Goal: Find specific page/section

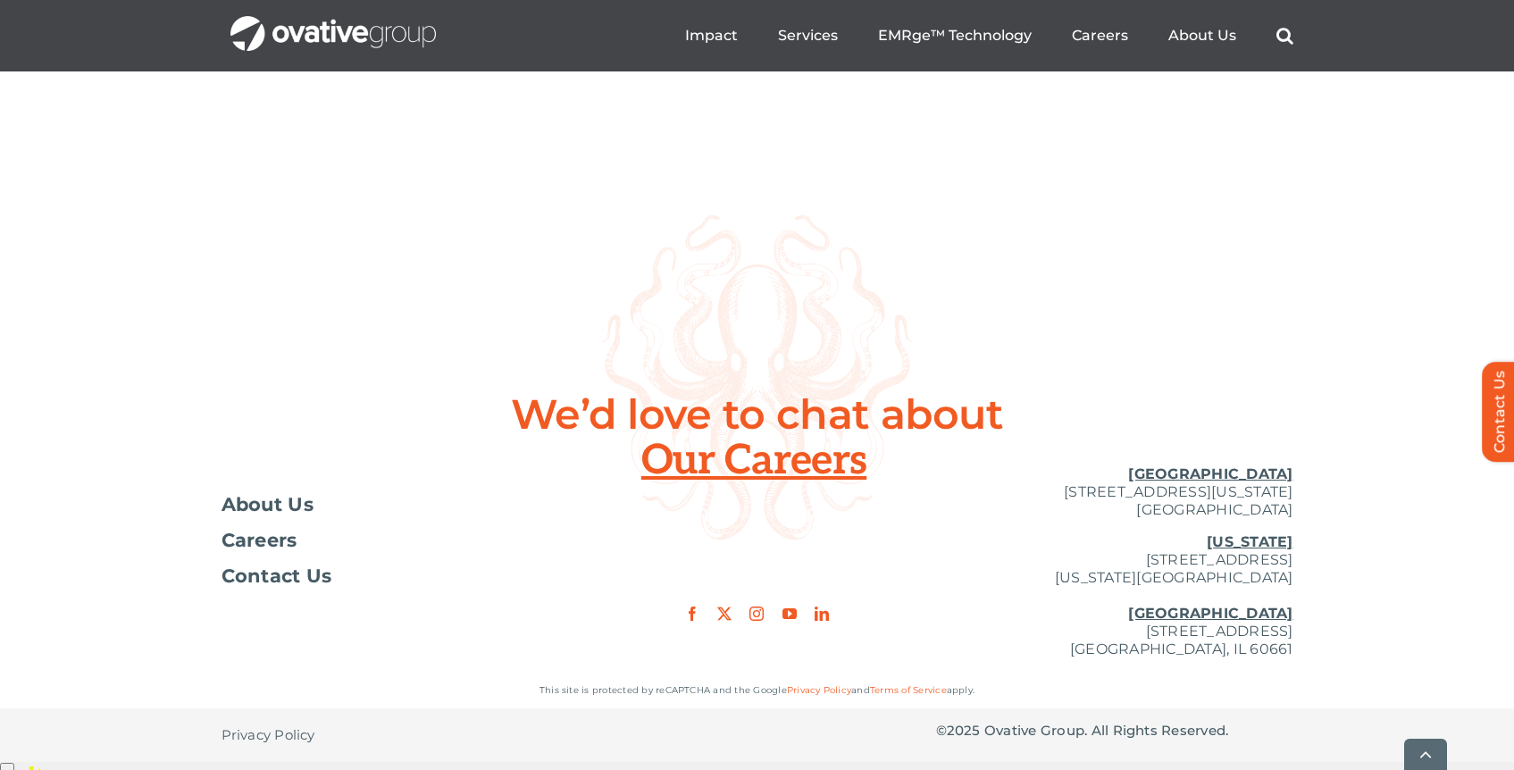
scroll to position [6633, 0]
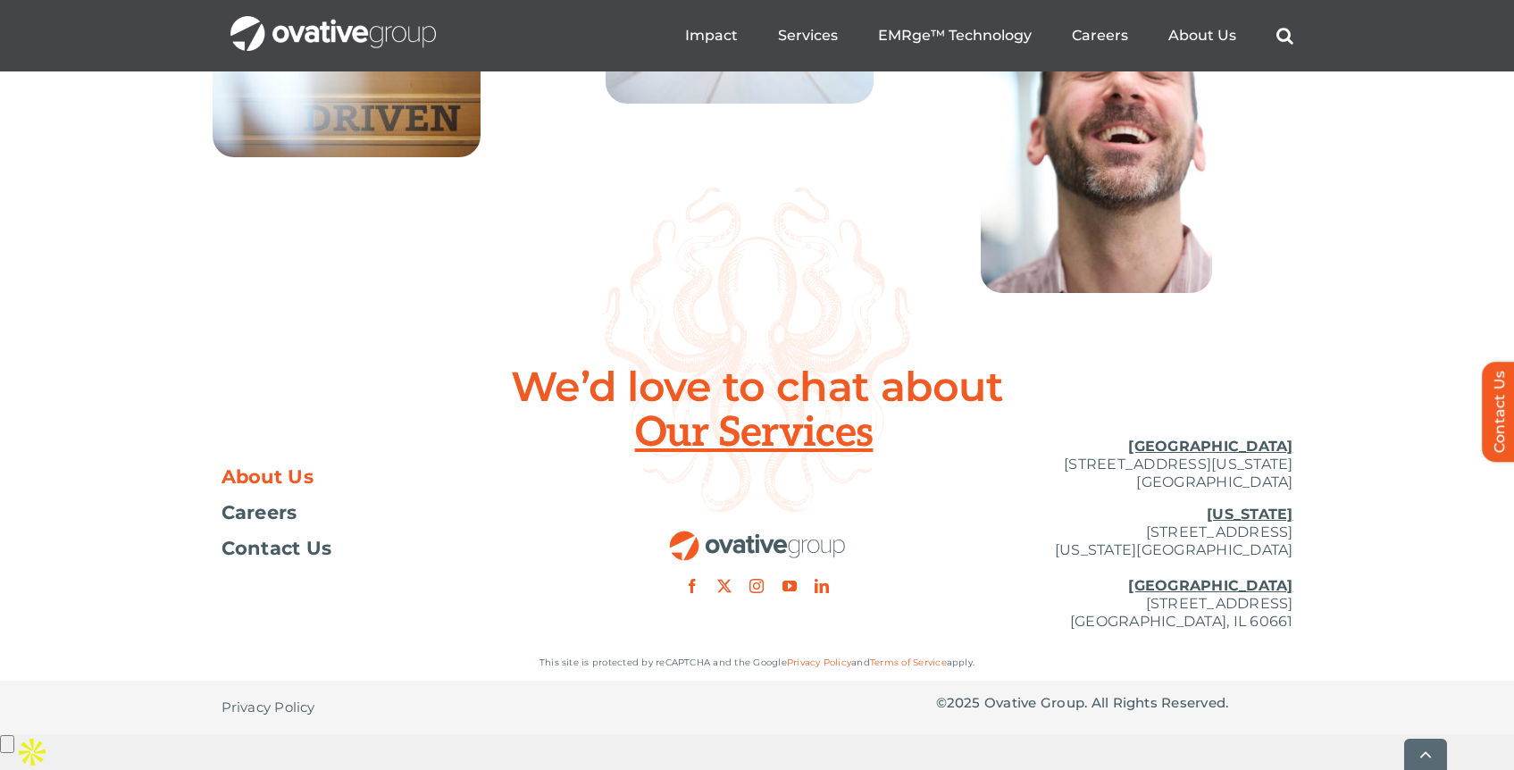
click at [292, 486] on span "About Us" at bounding box center [267, 477] width 93 height 18
click at [263, 486] on span "About Us" at bounding box center [267, 477] width 93 height 18
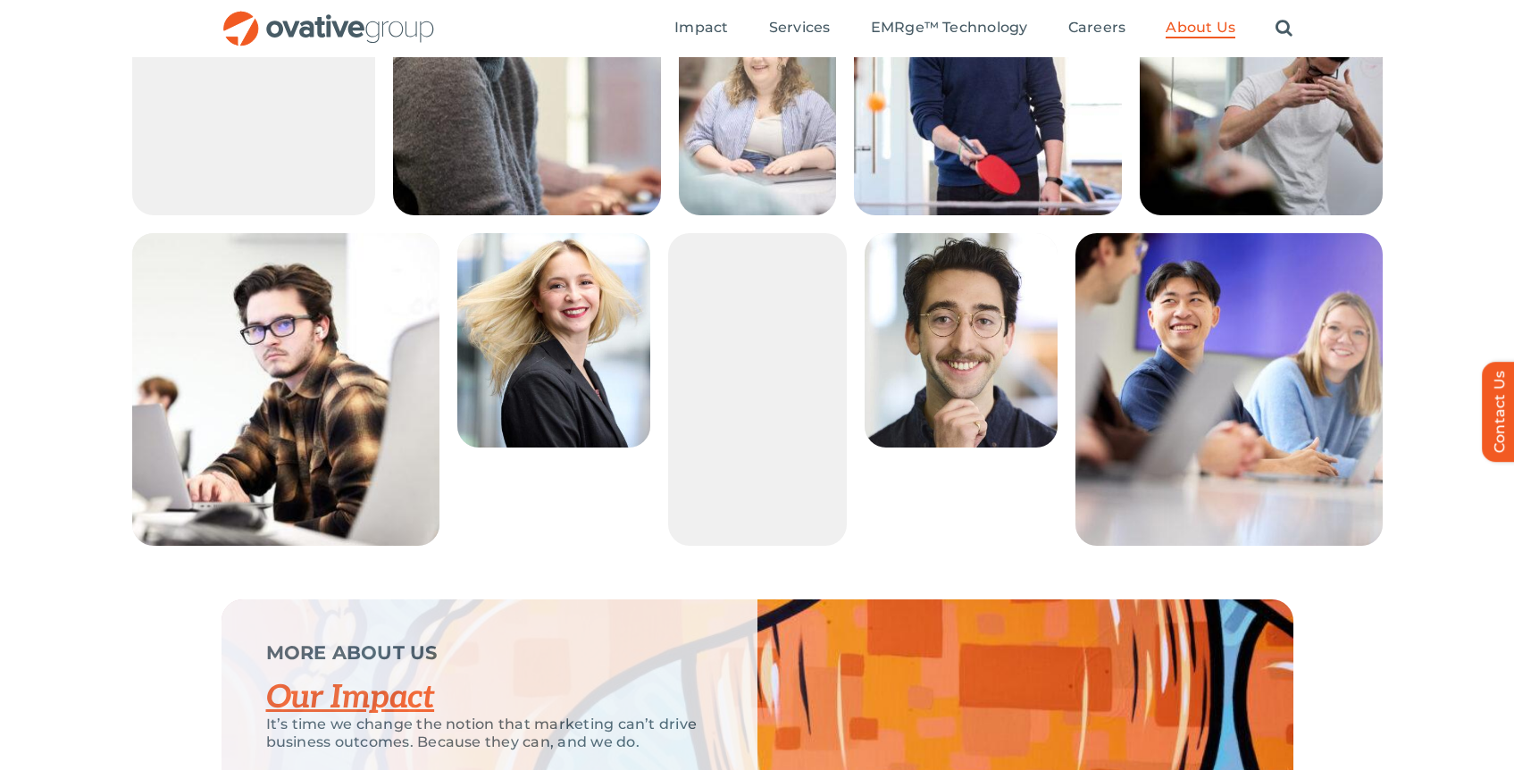
scroll to position [3102, 0]
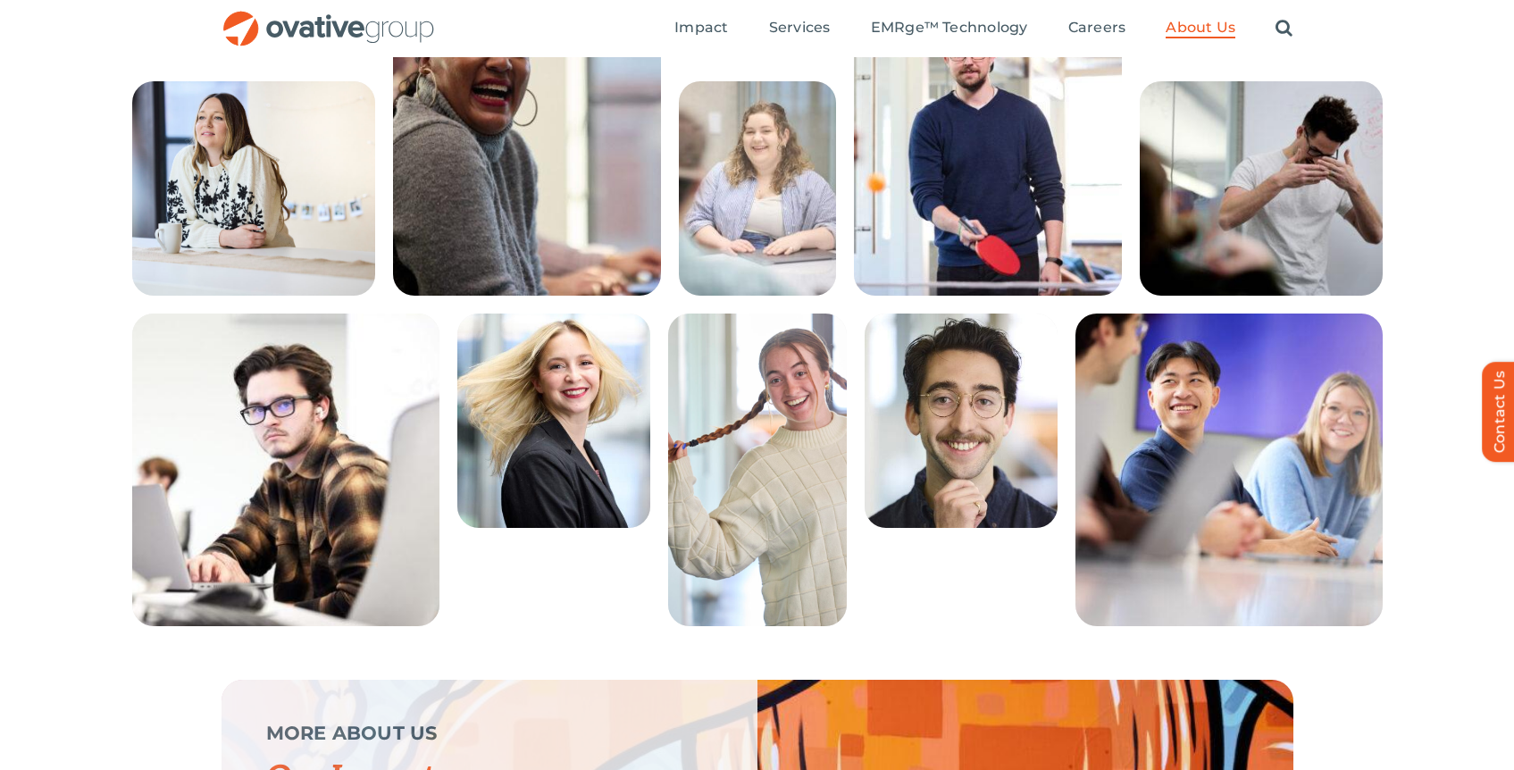
click at [734, 413] on img at bounding box center [757, 469] width 179 height 313
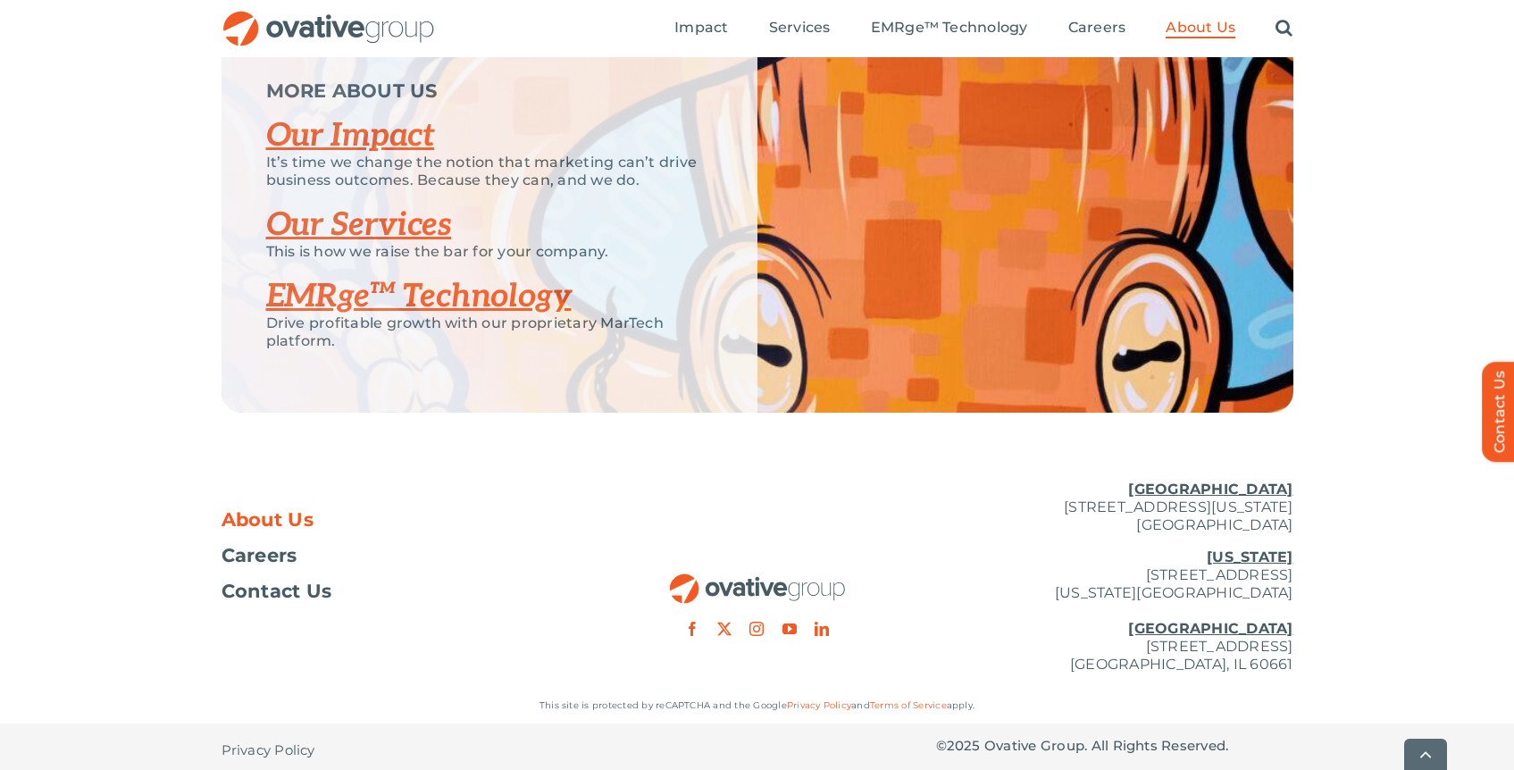
scroll to position [3806, 0]
